Goal: Navigation & Orientation: Find specific page/section

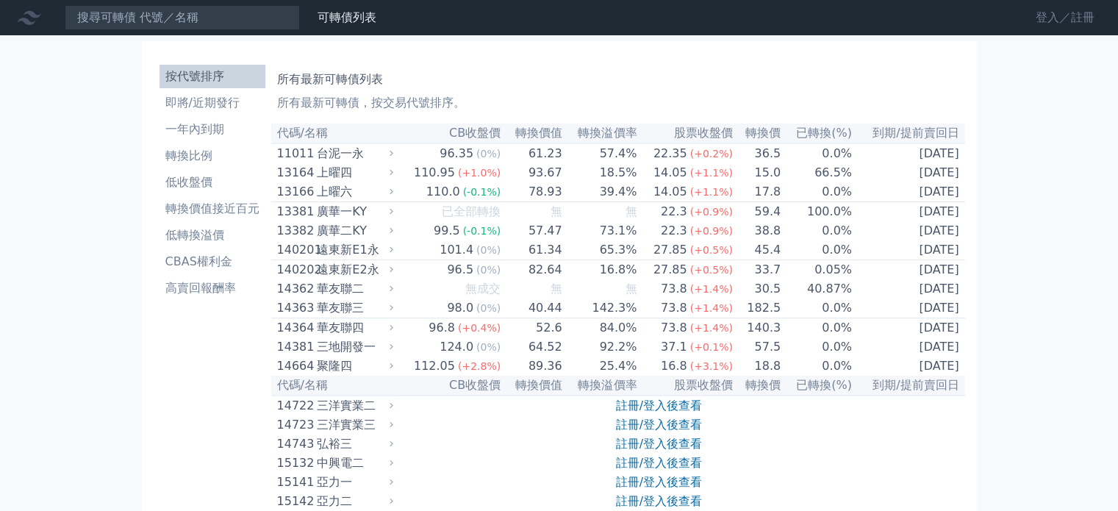
click at [1044, 23] on link "登入／註冊" at bounding box center [1065, 18] width 82 height 24
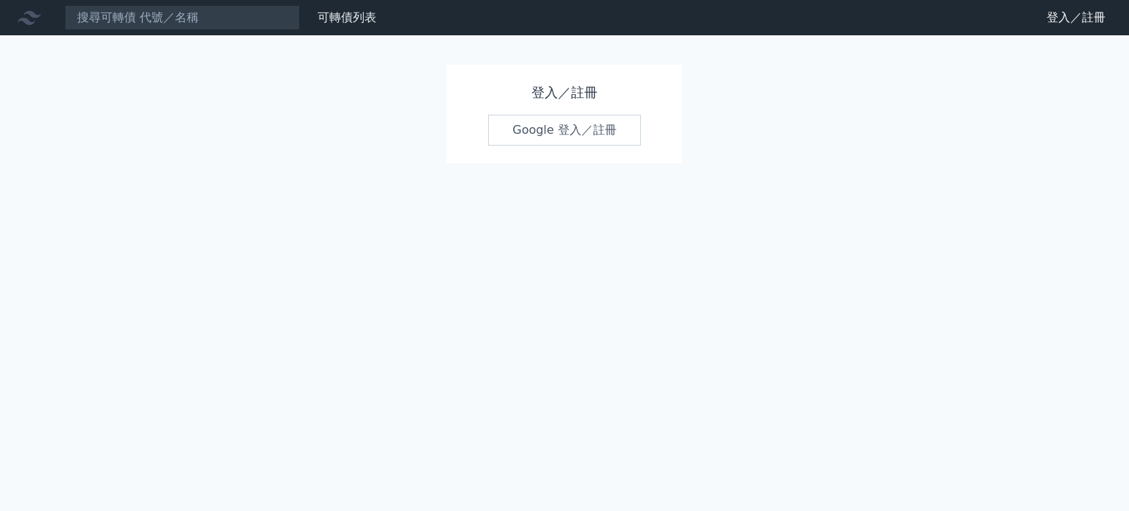
click at [582, 96] on h1 "登入／註冊" at bounding box center [564, 92] width 153 height 21
click at [536, 93] on h1 "登入／註冊" at bounding box center [564, 92] width 153 height 21
click at [549, 132] on link "Google 登入／註冊" at bounding box center [564, 130] width 153 height 31
click at [538, 132] on link "Google 登入／註冊" at bounding box center [564, 130] width 153 height 31
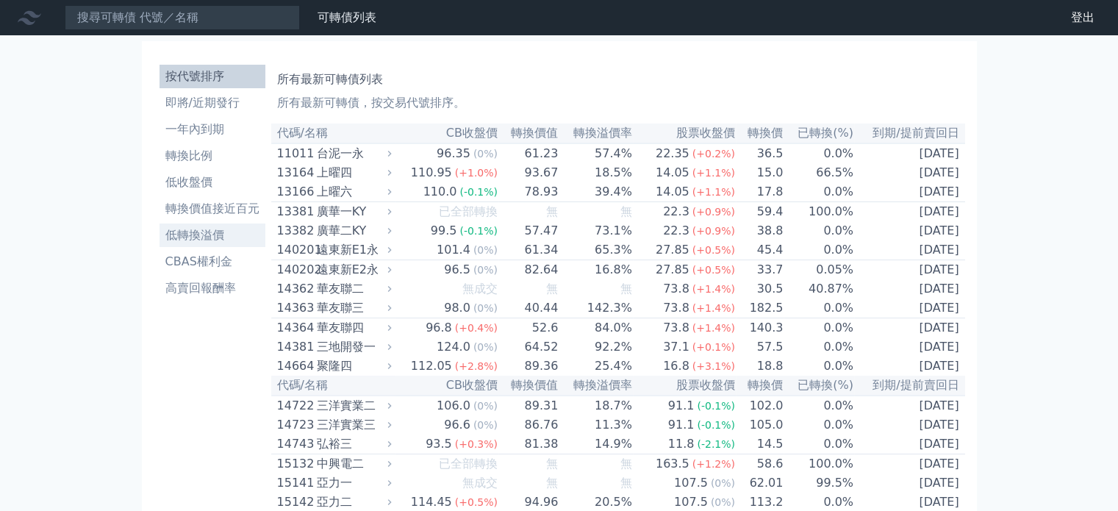
click at [185, 234] on li "低轉換溢價" at bounding box center [212, 235] width 106 height 18
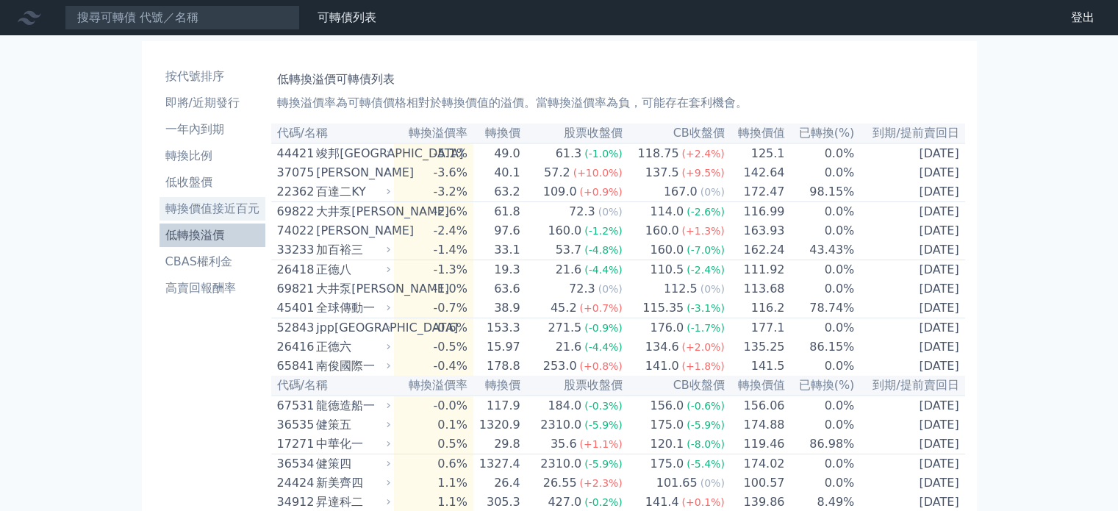
click at [189, 200] on li "轉換價值接近百元" at bounding box center [212, 209] width 106 height 18
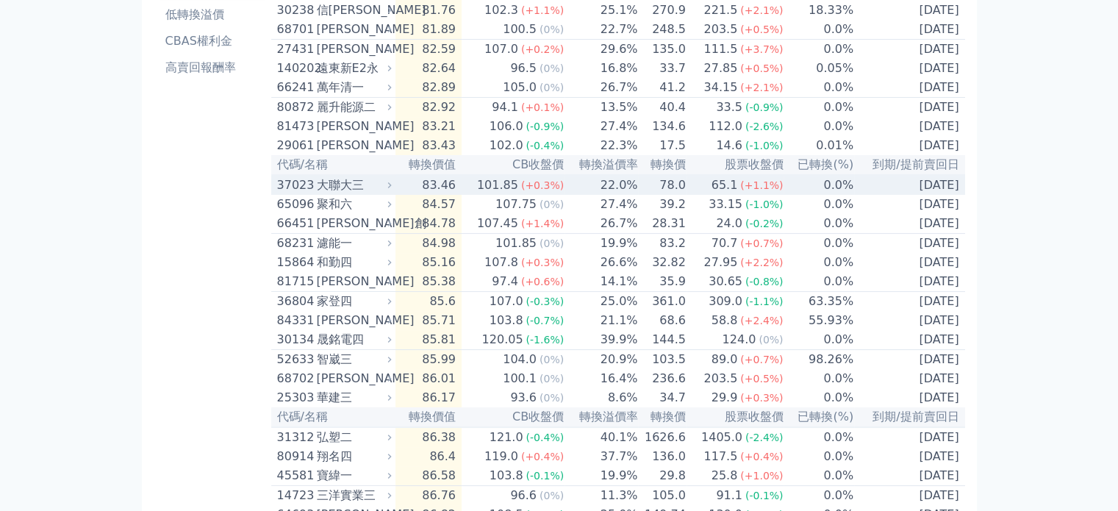
scroll to position [514, 0]
